Goal: Communication & Community: Connect with others

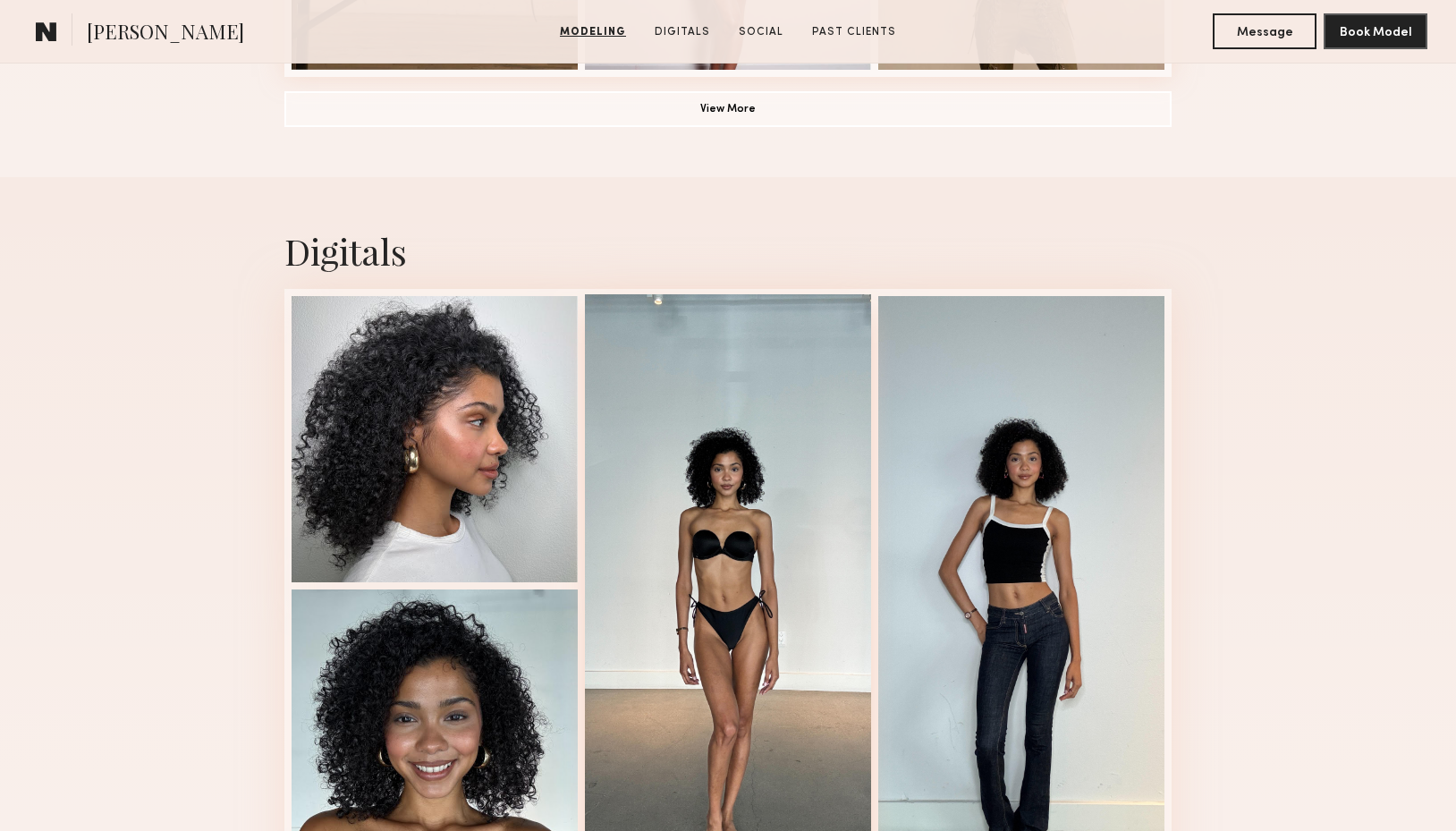
scroll to position [1688, 0]
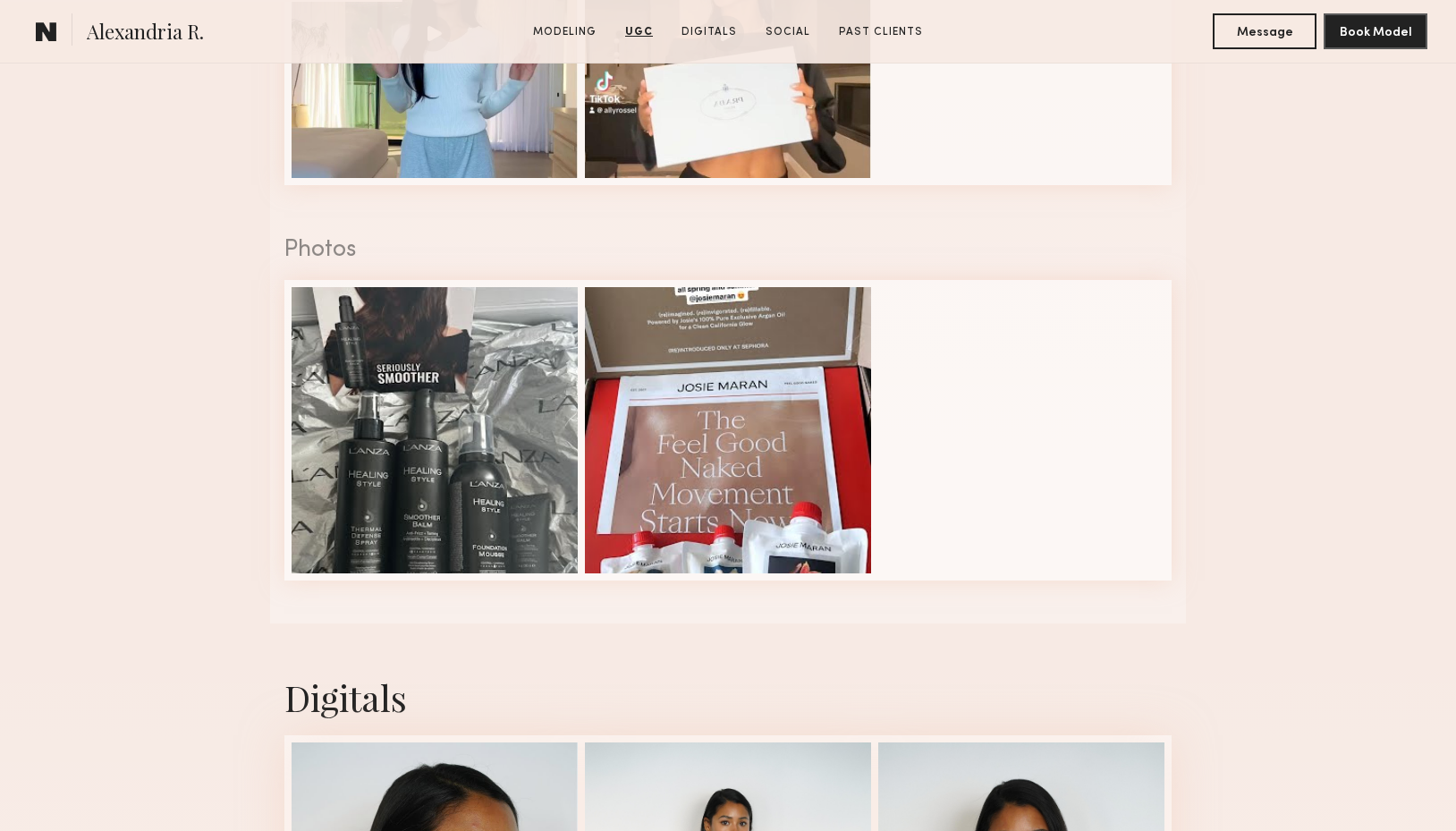
scroll to position [2757, 0]
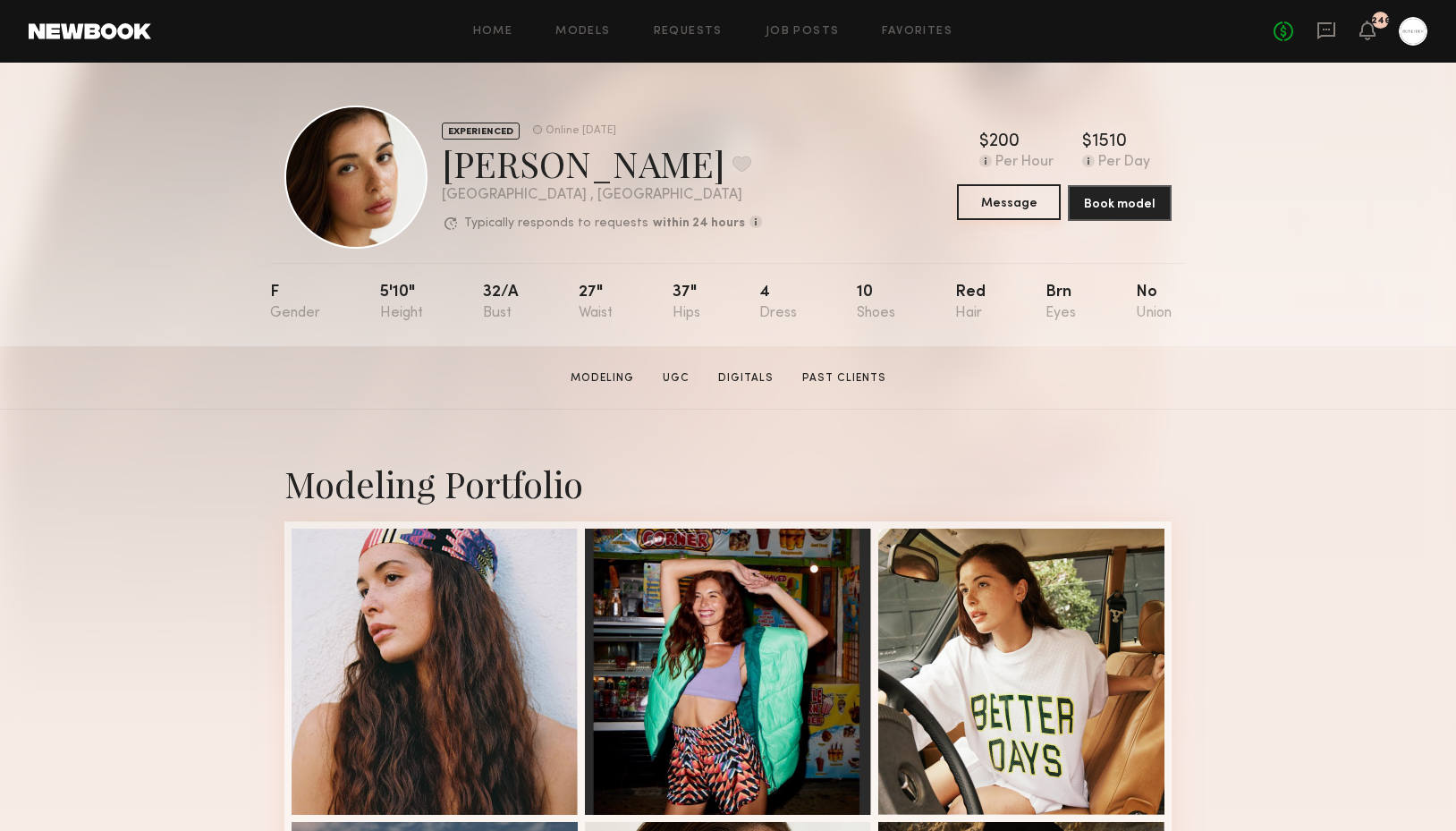
click at [1013, 197] on button "Message" at bounding box center [1009, 202] width 103 height 36
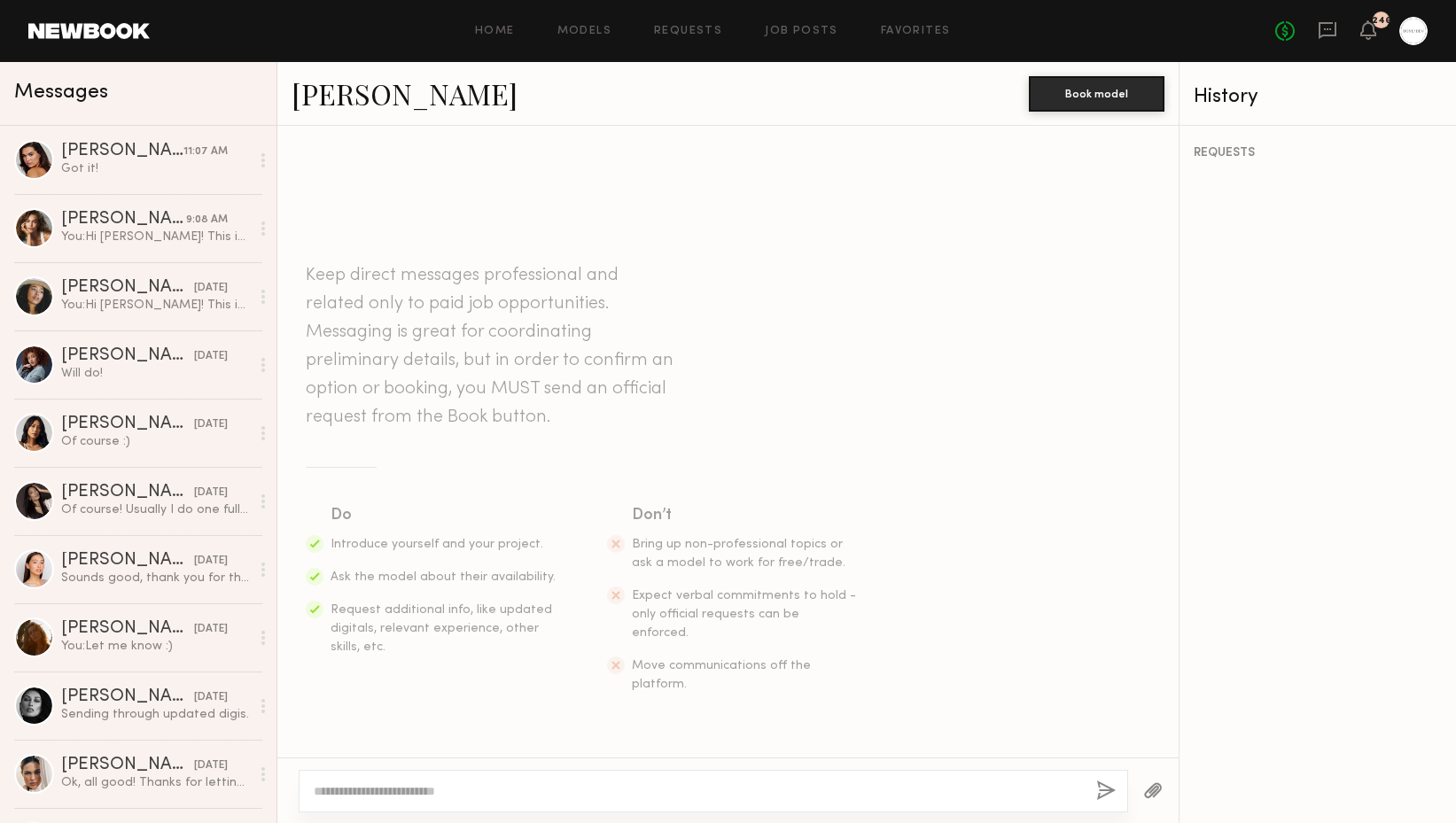
click at [459, 802] on div at bounding box center [713, 791] width 829 height 43
click at [468, 800] on textarea at bounding box center [698, 791] width 769 height 18
paste textarea "**********"
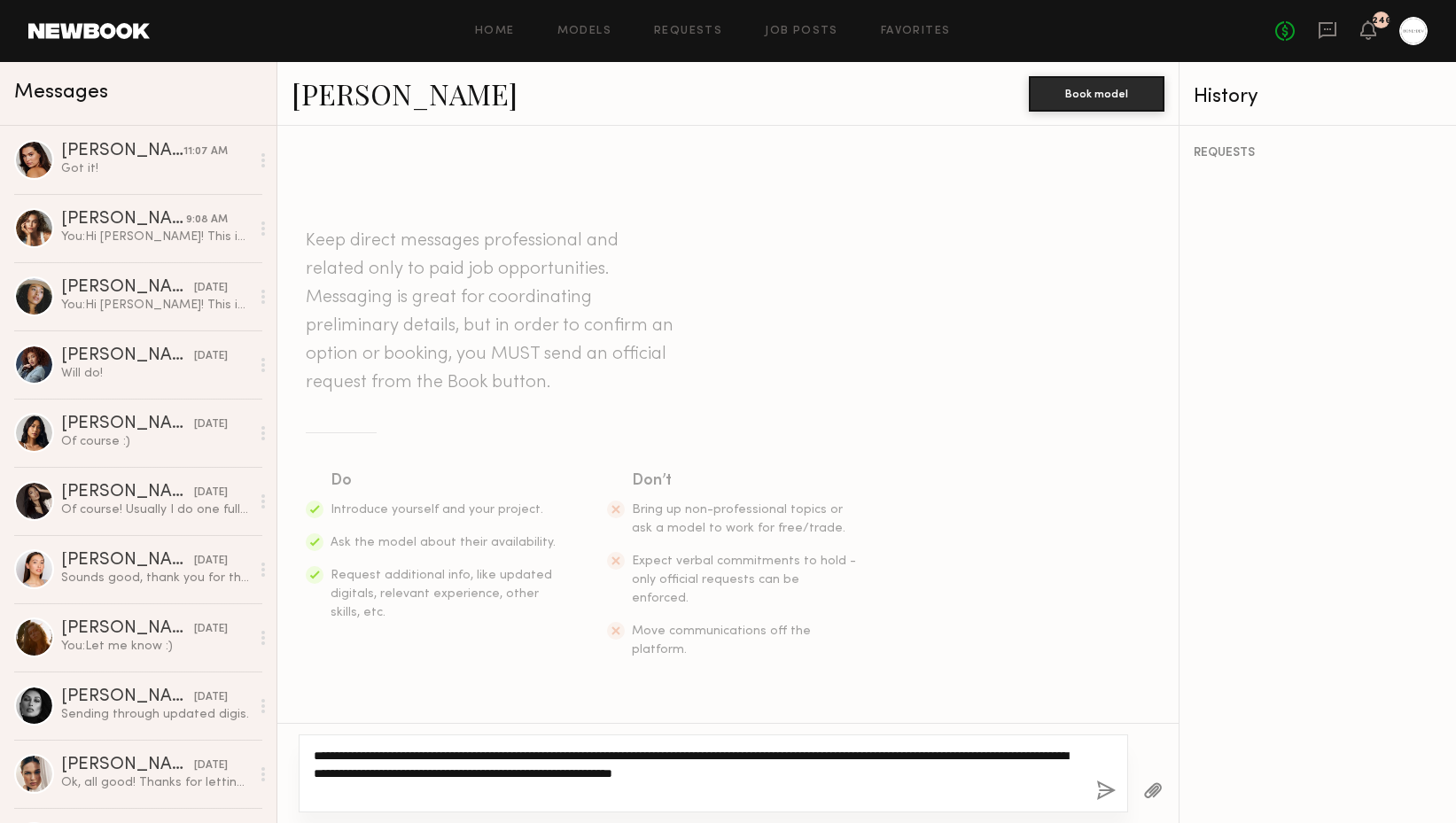
type textarea "**********"
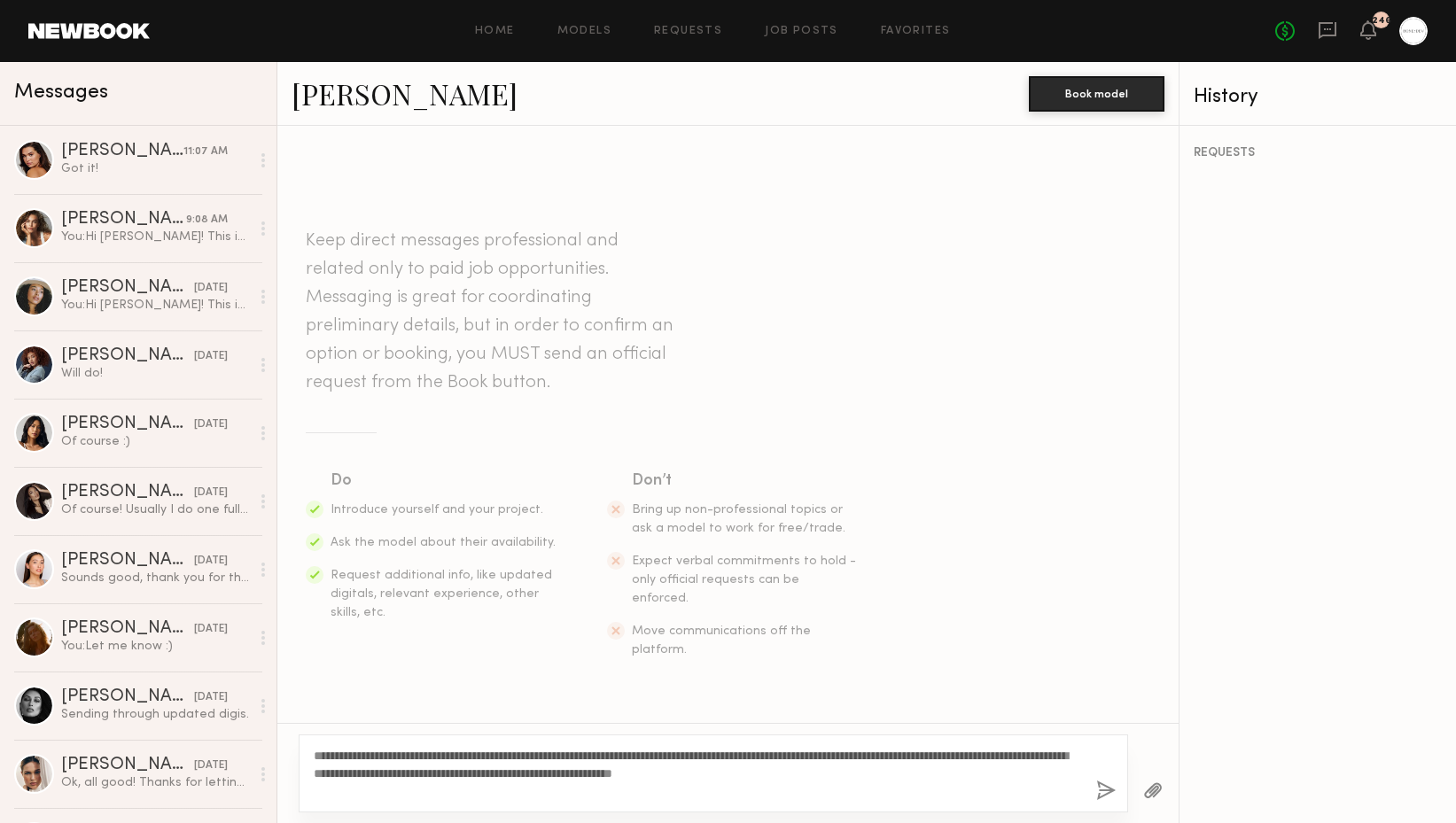
click at [1101, 802] on button "button" at bounding box center [1105, 792] width 20 height 22
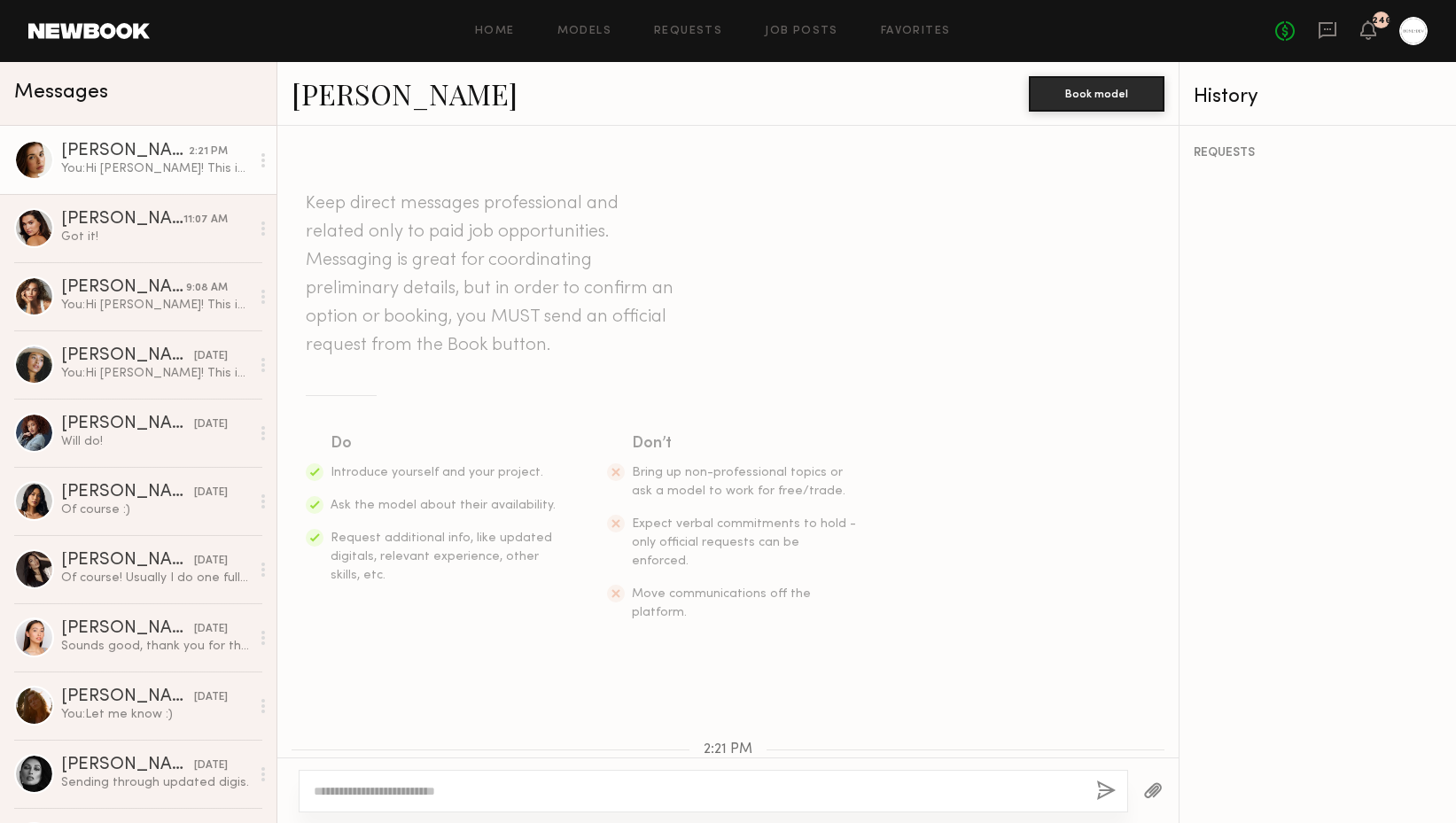
scroll to position [195, 0]
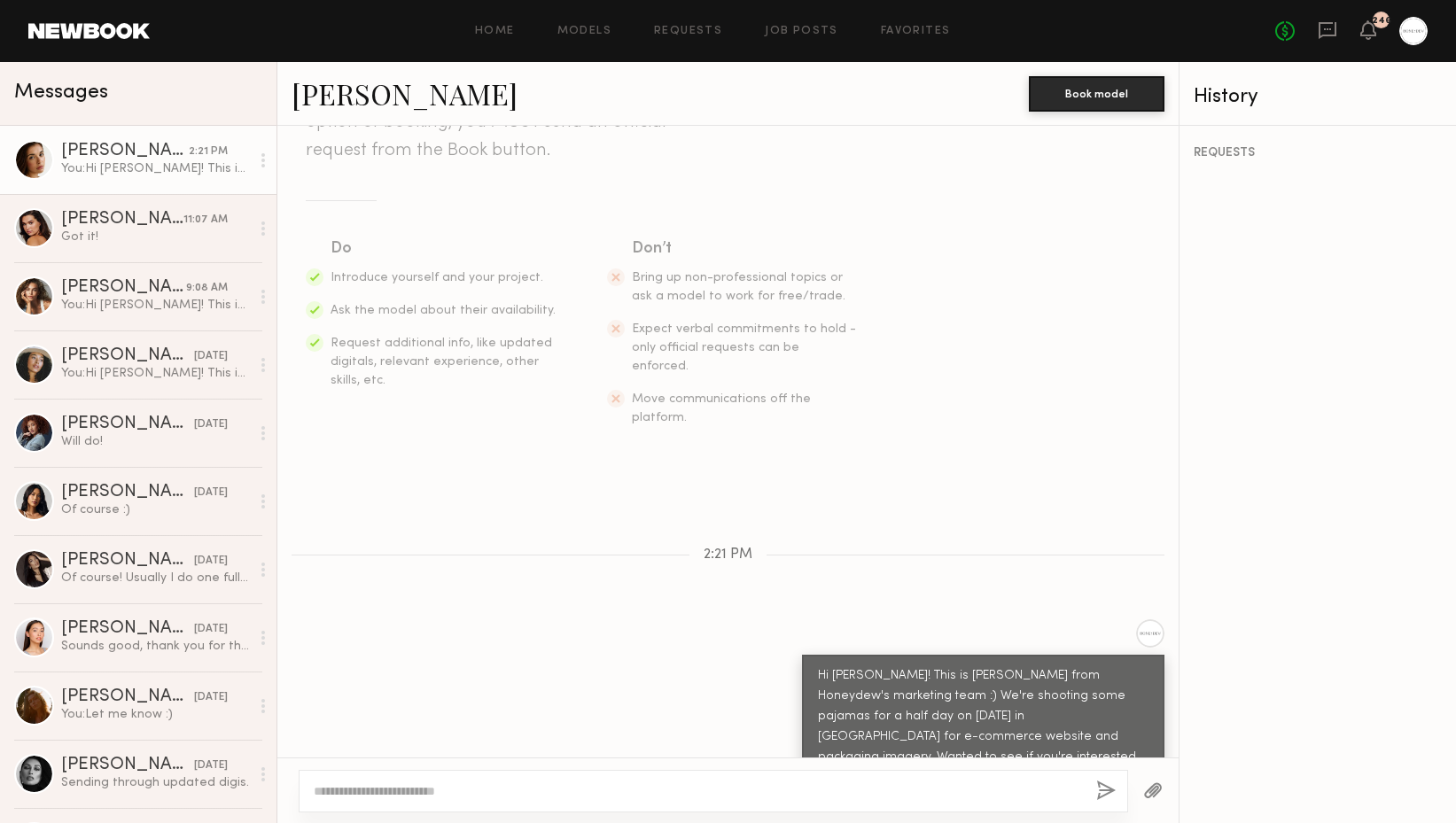
click at [369, 89] on link "[PERSON_NAME]" at bounding box center [404, 93] width 226 height 38
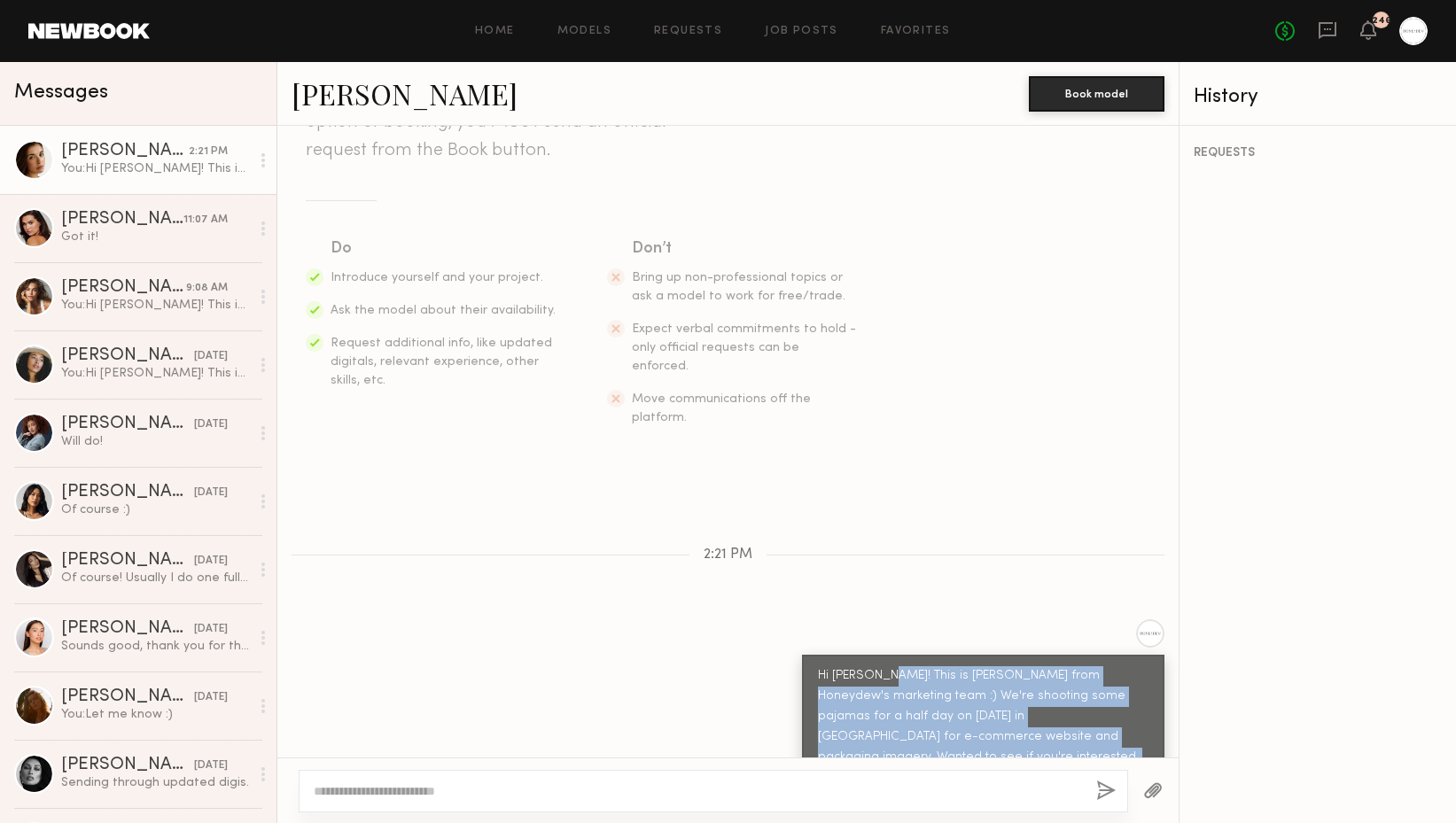
drag, startPoint x: 870, startPoint y: 635, endPoint x: 909, endPoint y: 715, distance: 89.0
click at [909, 715] on div "Hi [PERSON_NAME]! This is [PERSON_NAME] from Honeydew's marketing team :) We're…" at bounding box center [983, 727] width 331 height 122
copy div "This is Zoe from Honeydew's marketing team :) We're shooting some pajamas for a…"
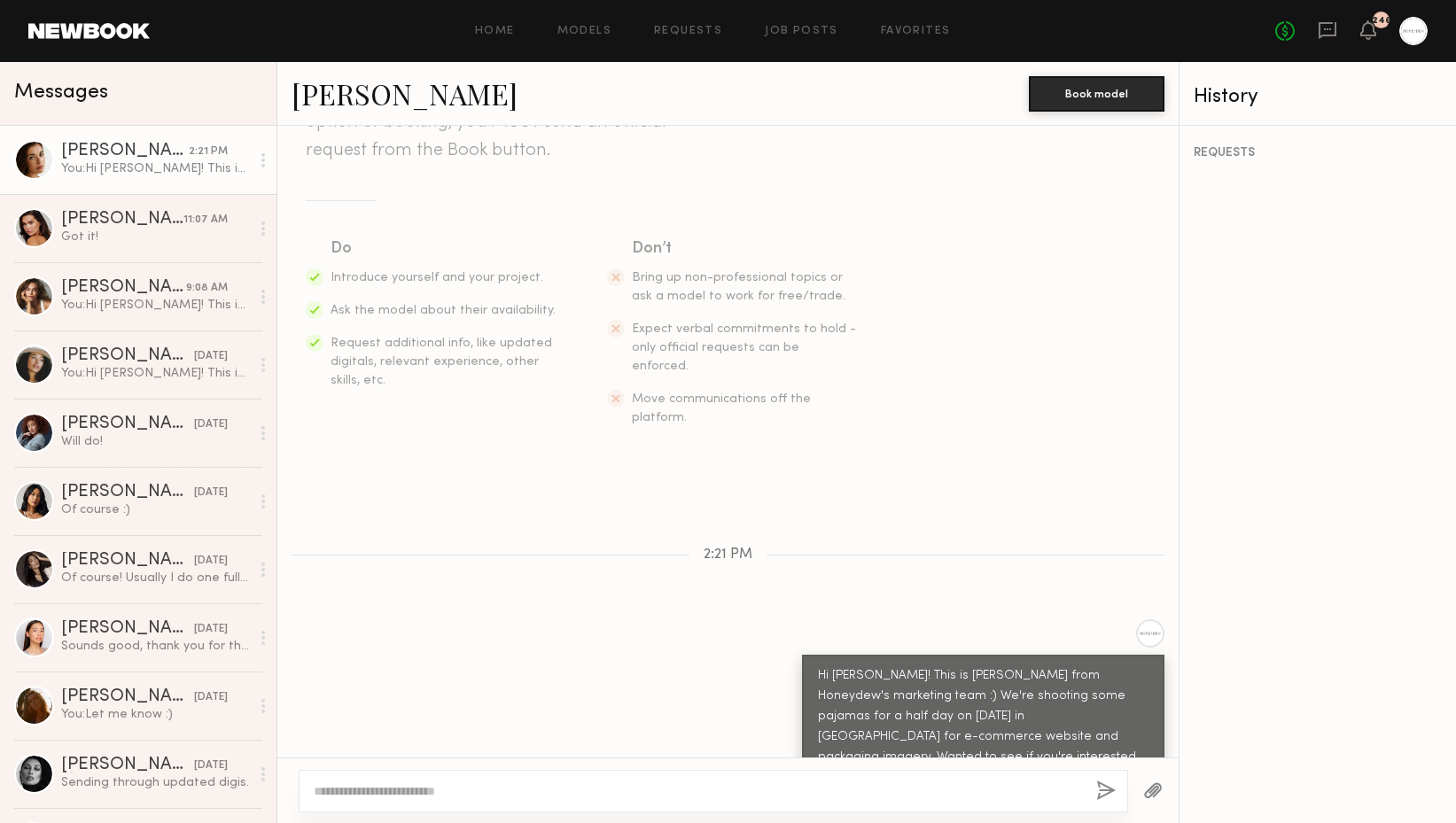
click at [456, 550] on div "Keep direct messages professional and related only to paid job opportunities. M…" at bounding box center [728, 442] width 901 height 632
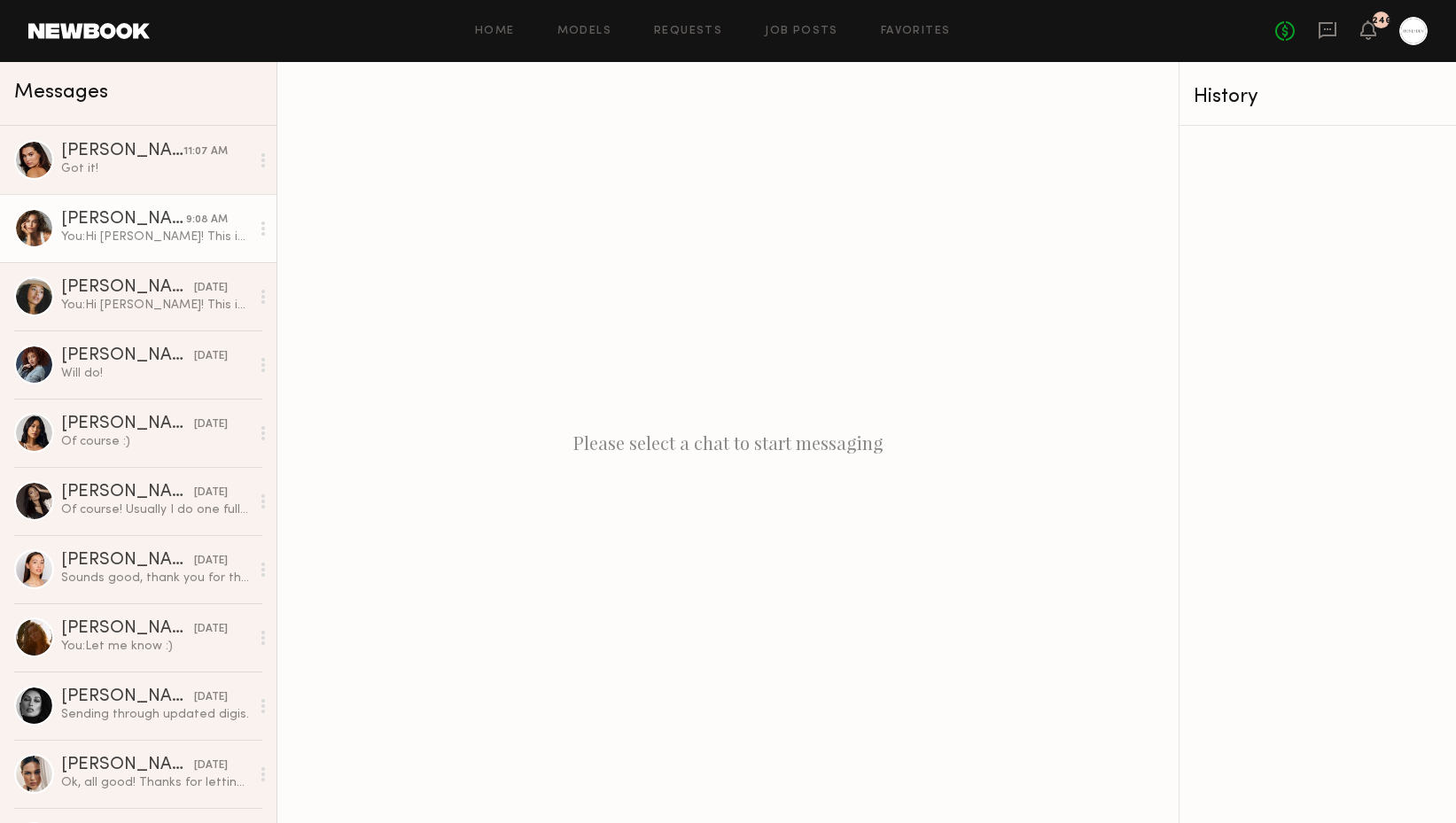
click at [129, 226] on div "[PERSON_NAME]" at bounding box center [124, 219] width 125 height 18
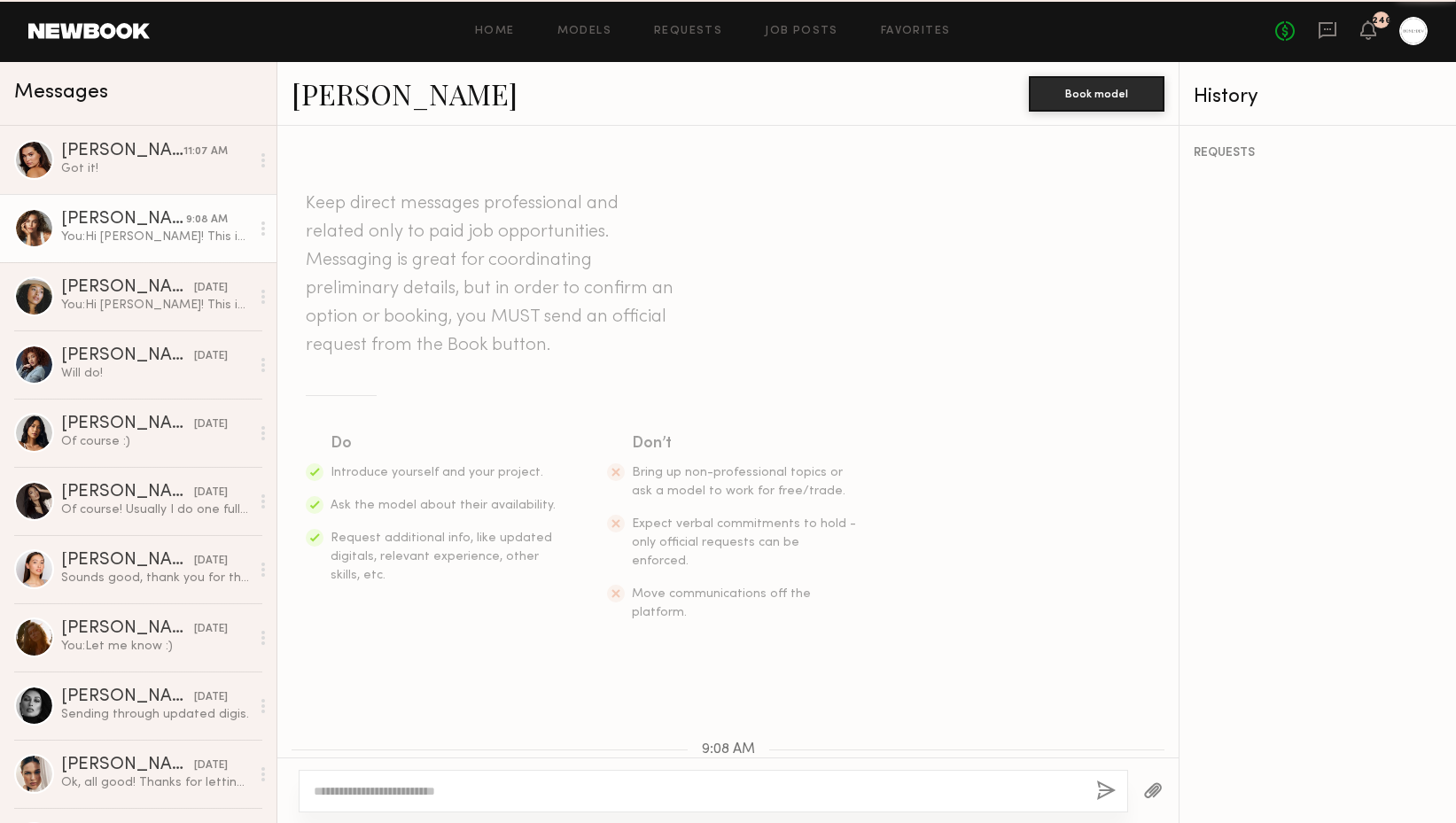
scroll to position [195, 0]
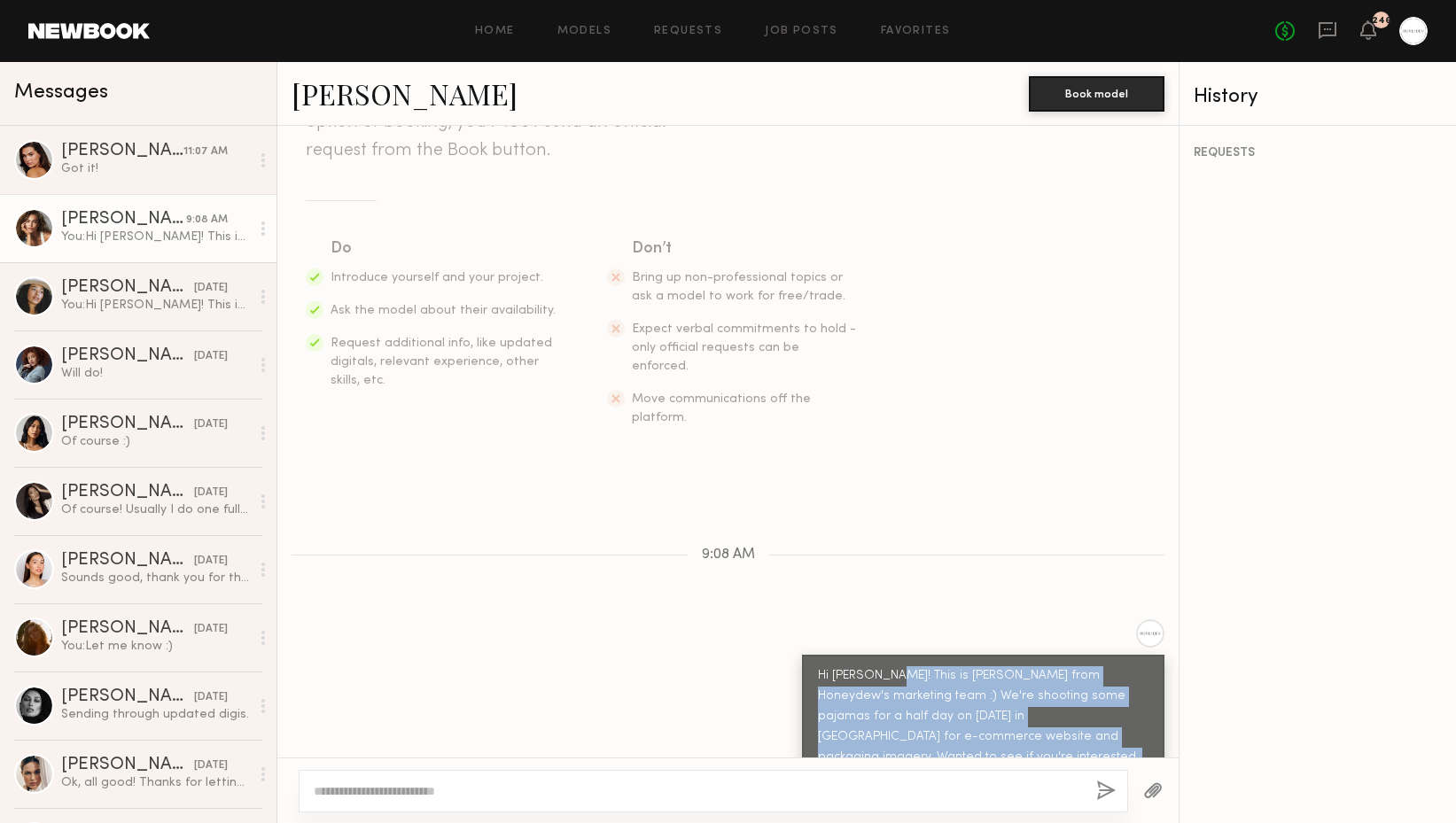
drag, startPoint x: 878, startPoint y: 638, endPoint x: 912, endPoint y: 718, distance: 86.9
click at [912, 718] on div "Hi [PERSON_NAME]! This is [PERSON_NAME] from Honeydew's marketing team :) We're…" at bounding box center [983, 727] width 331 height 122
copy div "his is Zoe from Honeydew's marketing team :) We're shooting some pajamas for a …"
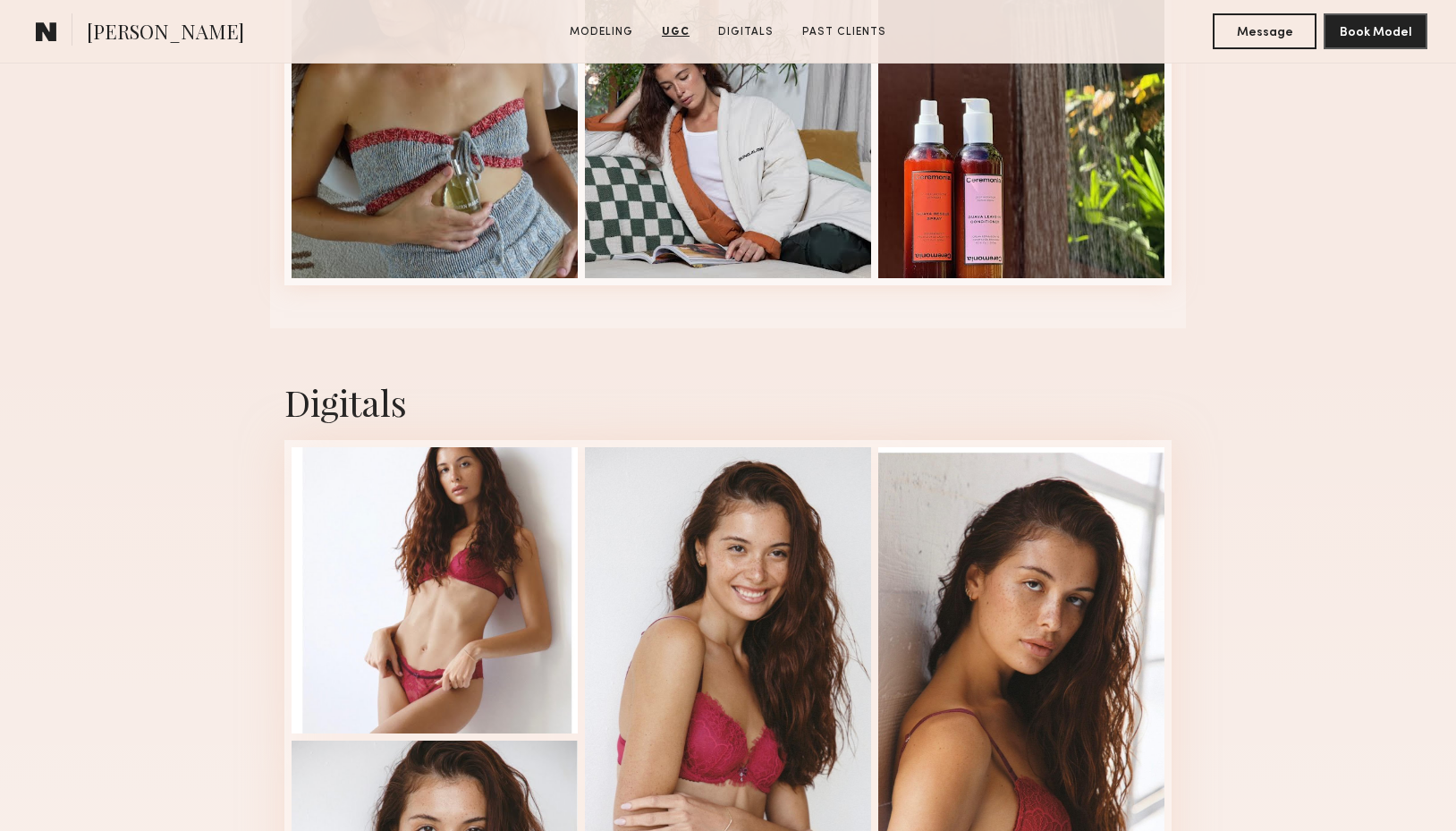
scroll to position [2921, 0]
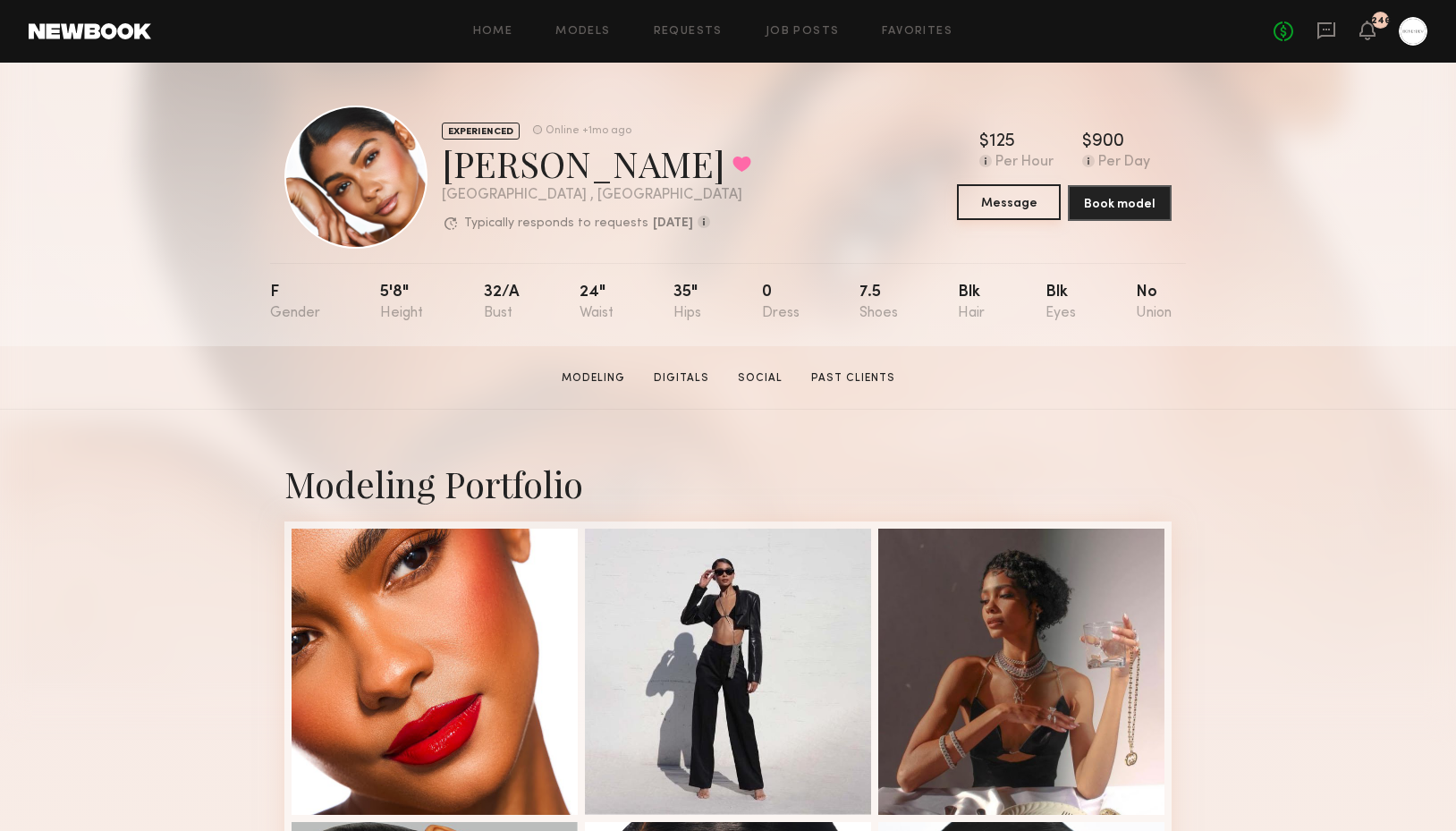
click at [992, 206] on button "Message" at bounding box center [1009, 202] width 103 height 36
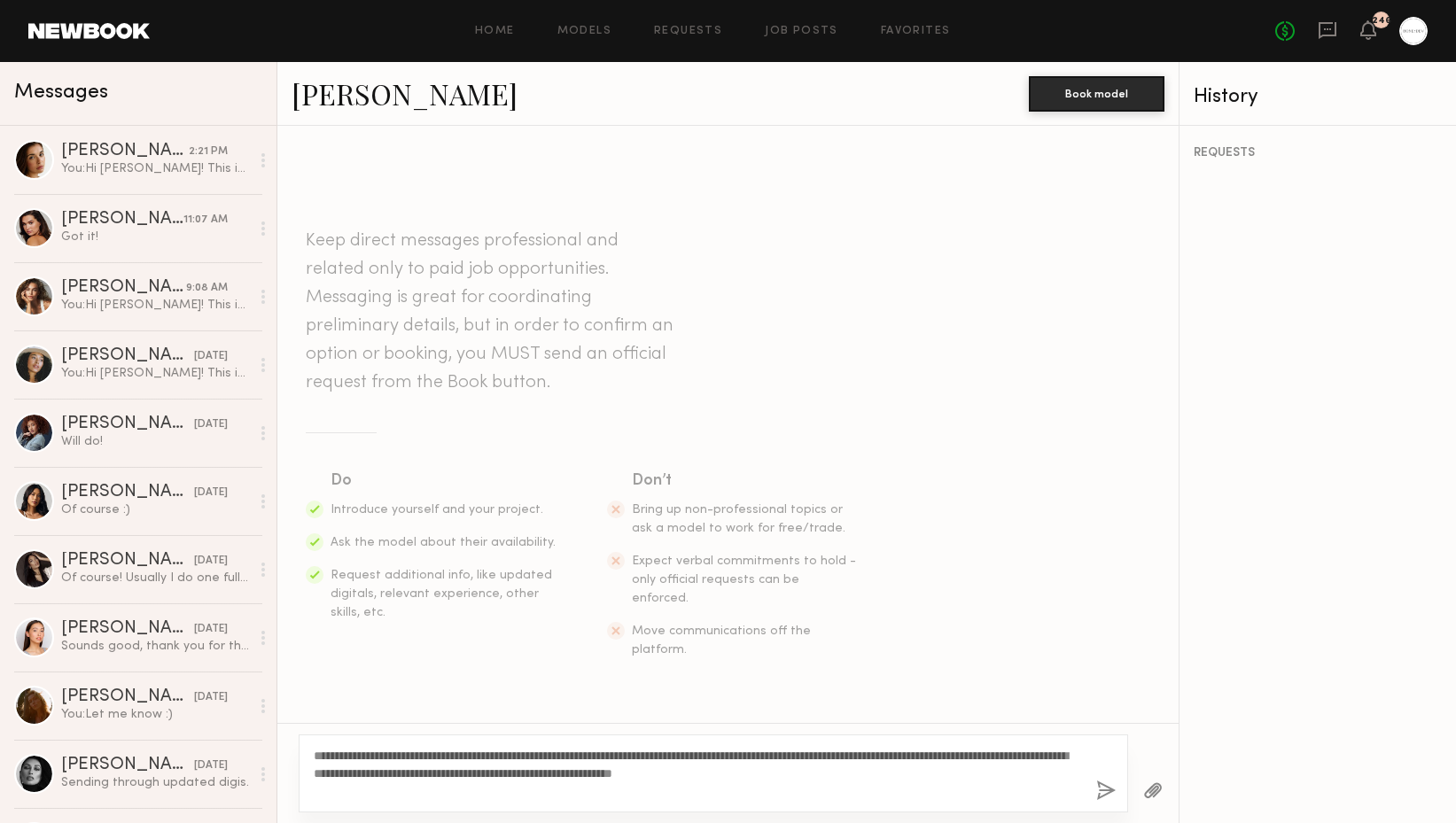
type textarea "**********"
click at [1106, 794] on button "button" at bounding box center [1105, 792] width 20 height 22
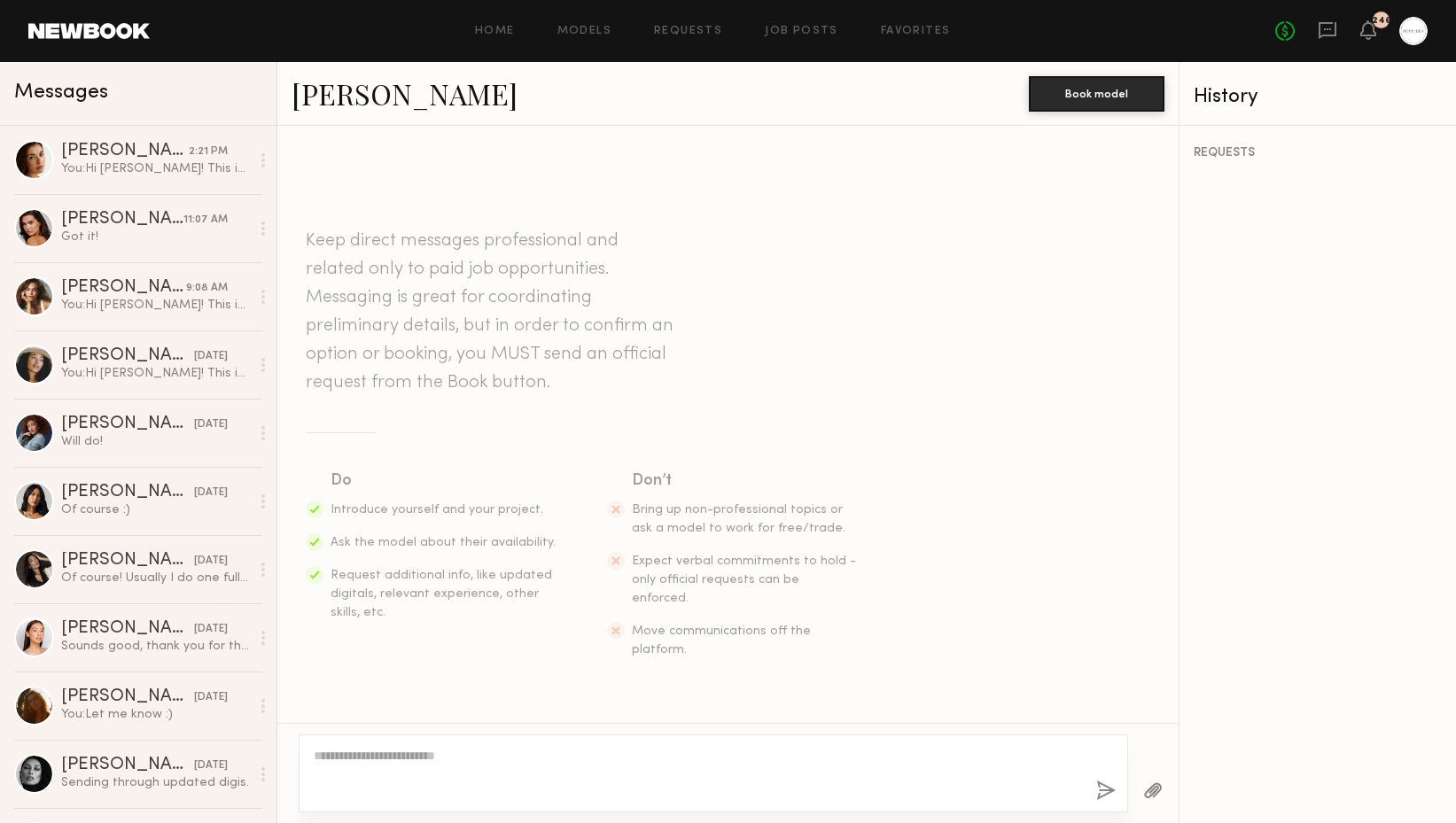
scroll to position [195, 0]
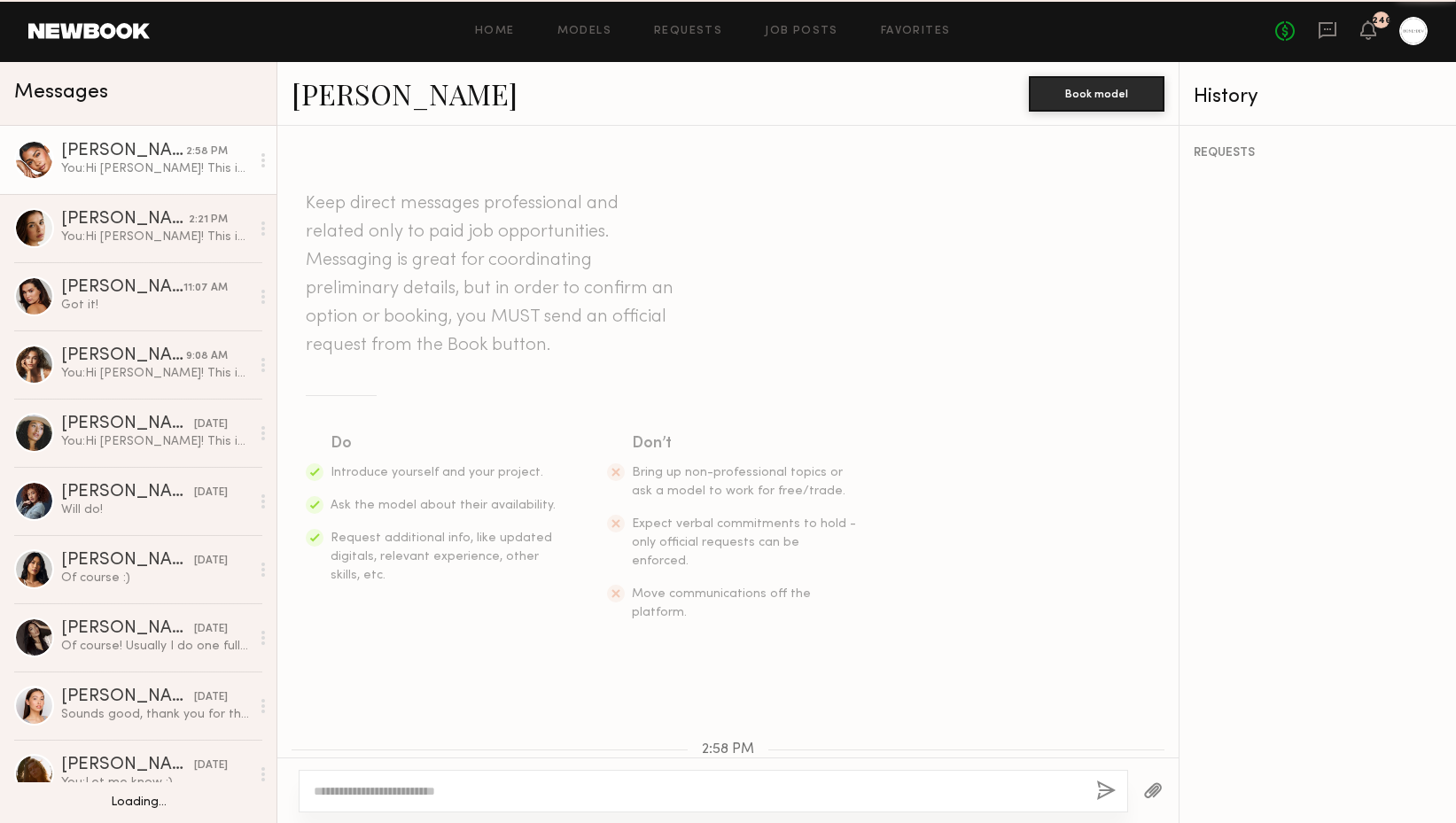
scroll to position [195, 0]
